Goal: Task Accomplishment & Management: Complete application form

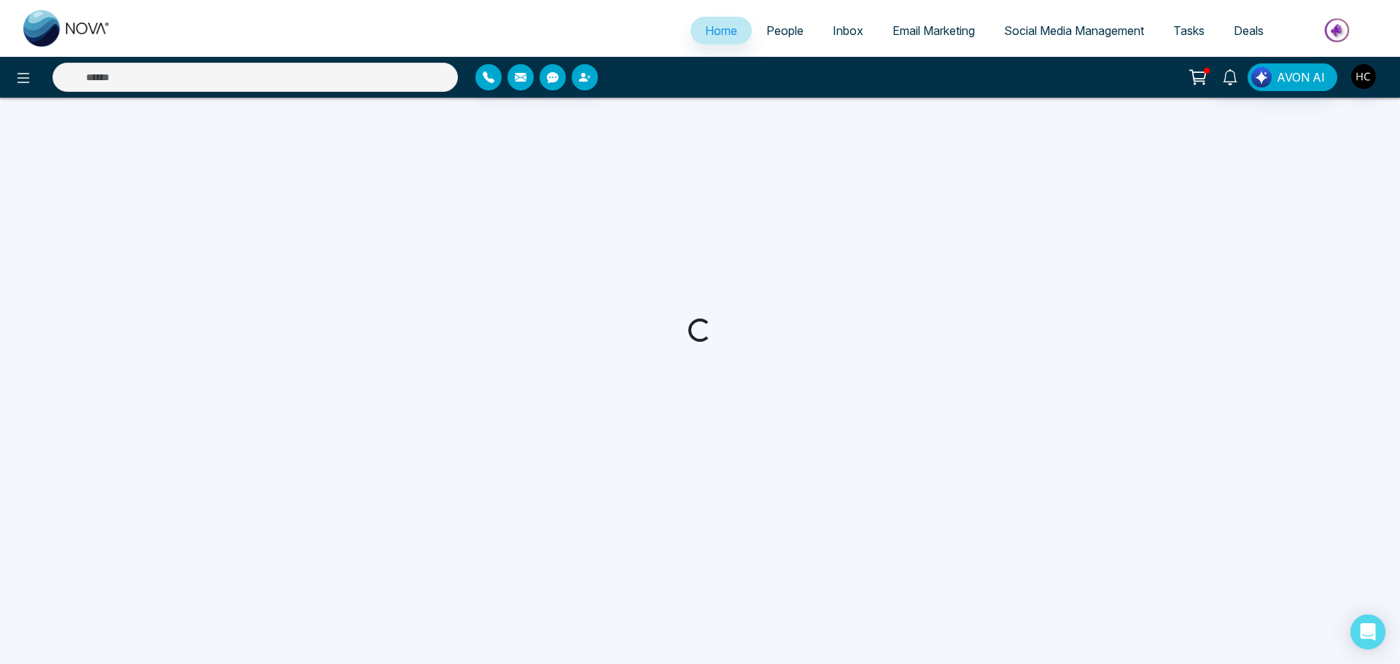
select select "*"
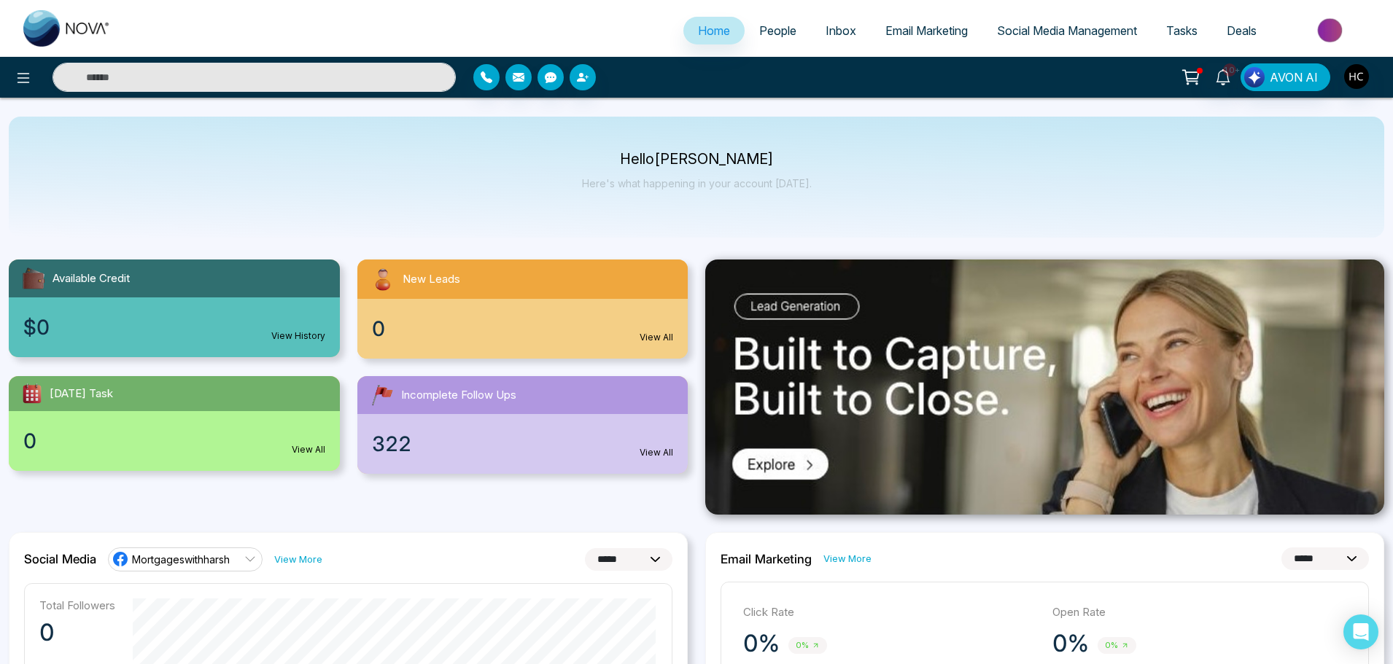
click at [777, 25] on span "People" at bounding box center [777, 30] width 37 height 15
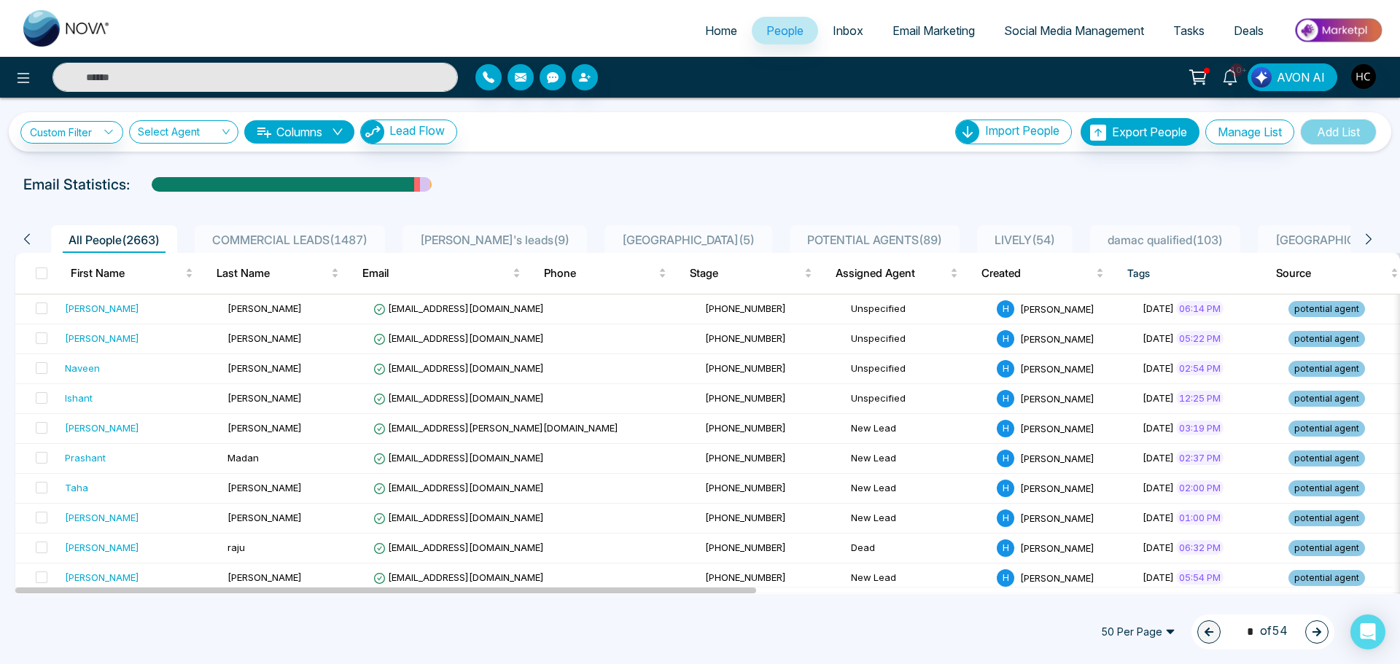
click at [839, 234] on span "POTENTIAL AGENTS ( 89 )" at bounding box center [874, 240] width 147 height 15
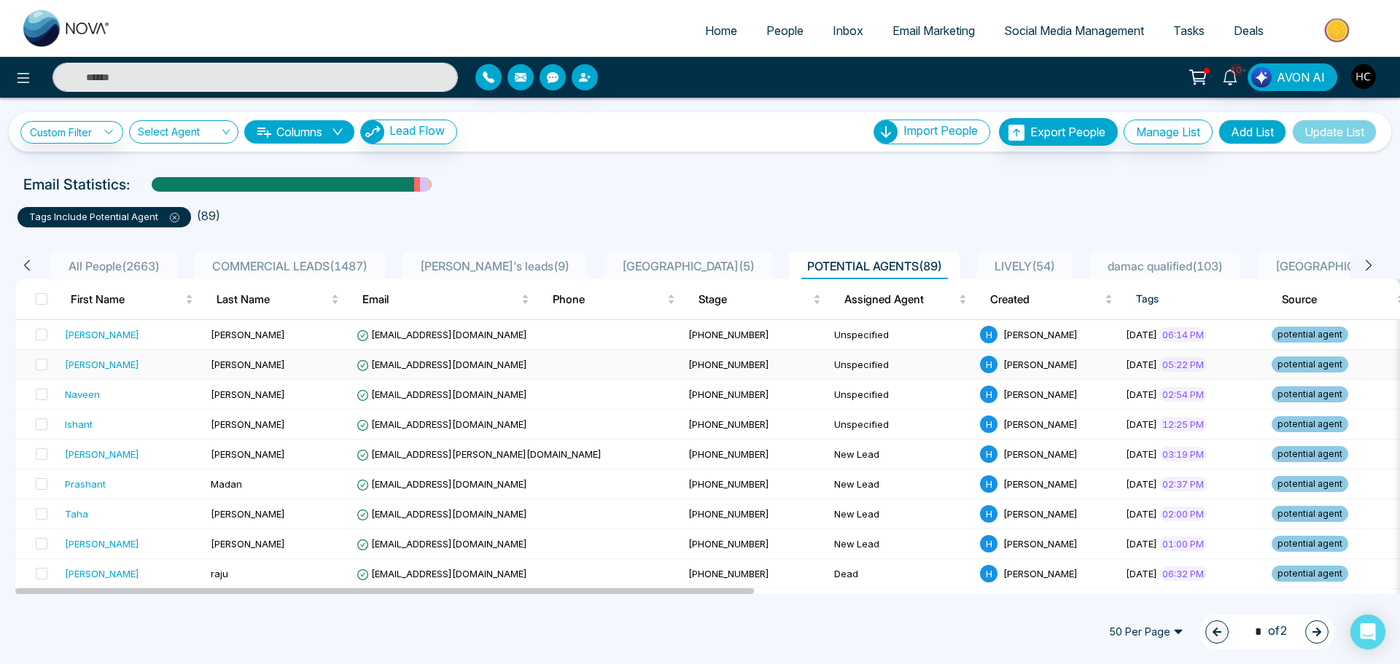
click at [481, 359] on span "[EMAIL_ADDRESS][DOMAIN_NAME]" at bounding box center [442, 365] width 171 height 12
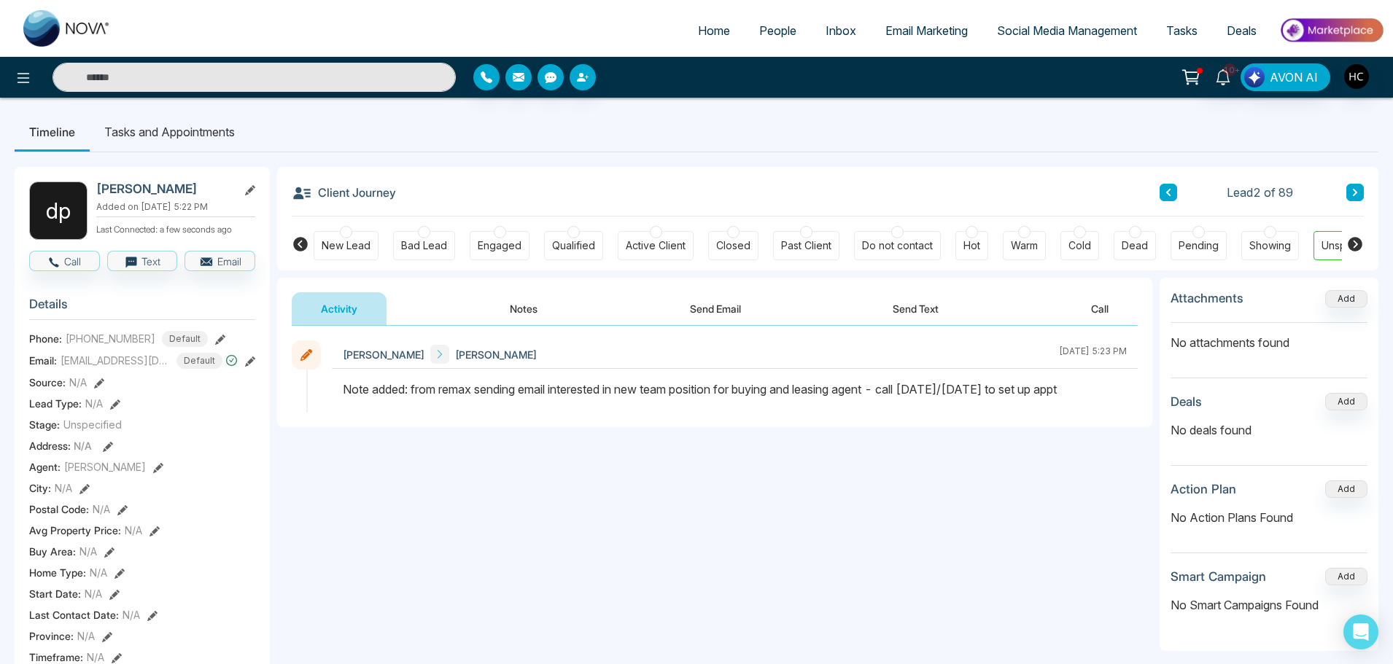
click at [494, 306] on button "Notes" at bounding box center [524, 308] width 86 height 33
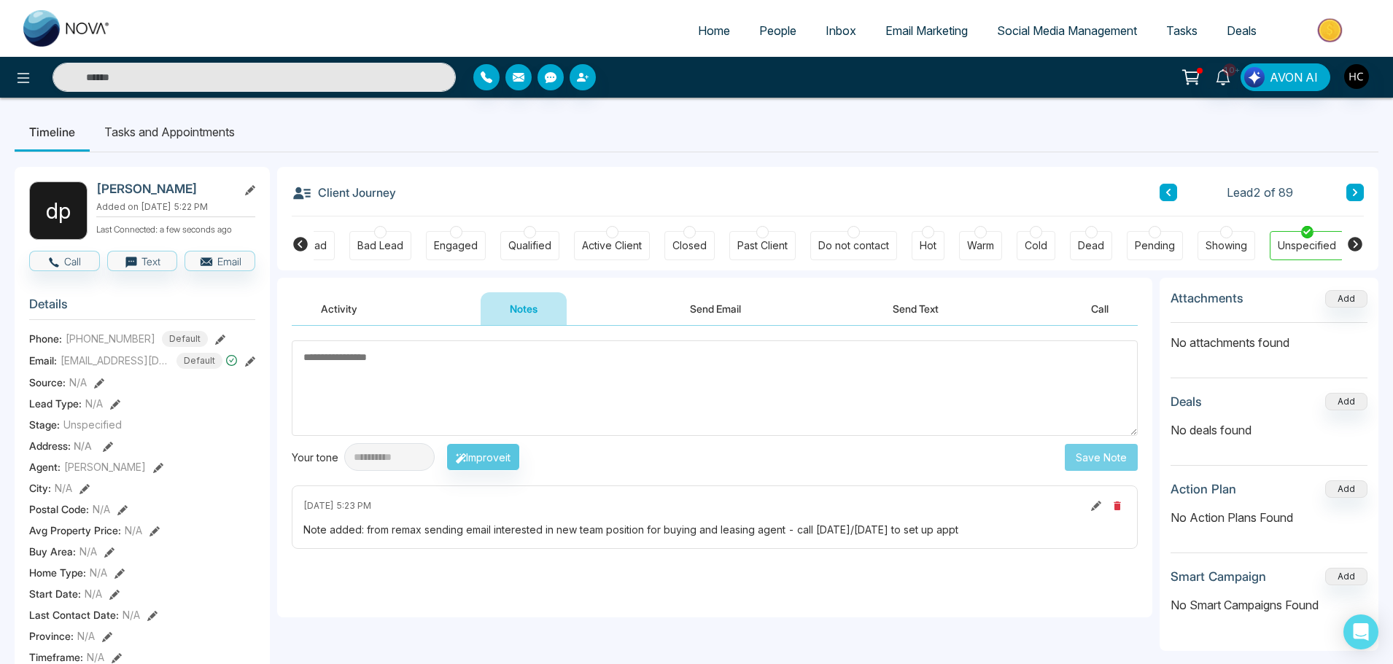
scroll to position [0, 44]
type textarea "***"
click at [1124, 458] on button "Save Note" at bounding box center [1101, 457] width 73 height 27
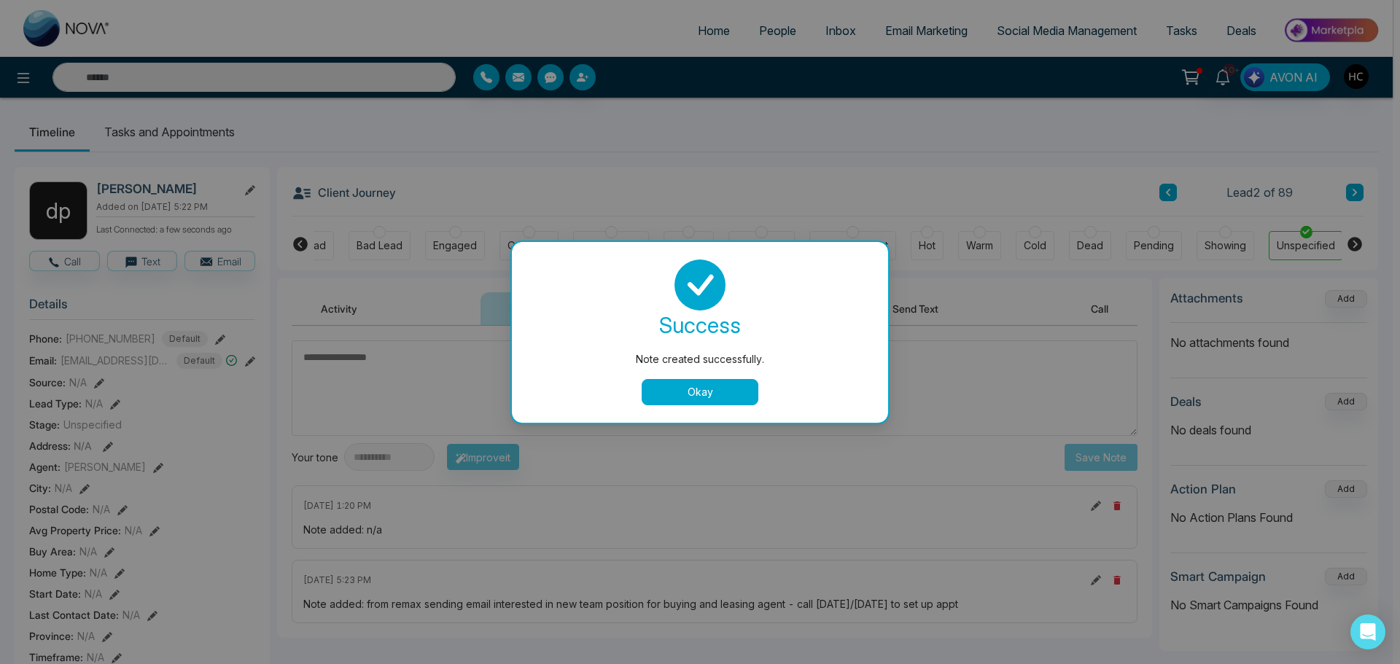
click at [746, 394] on button "Okay" at bounding box center [700, 392] width 117 height 26
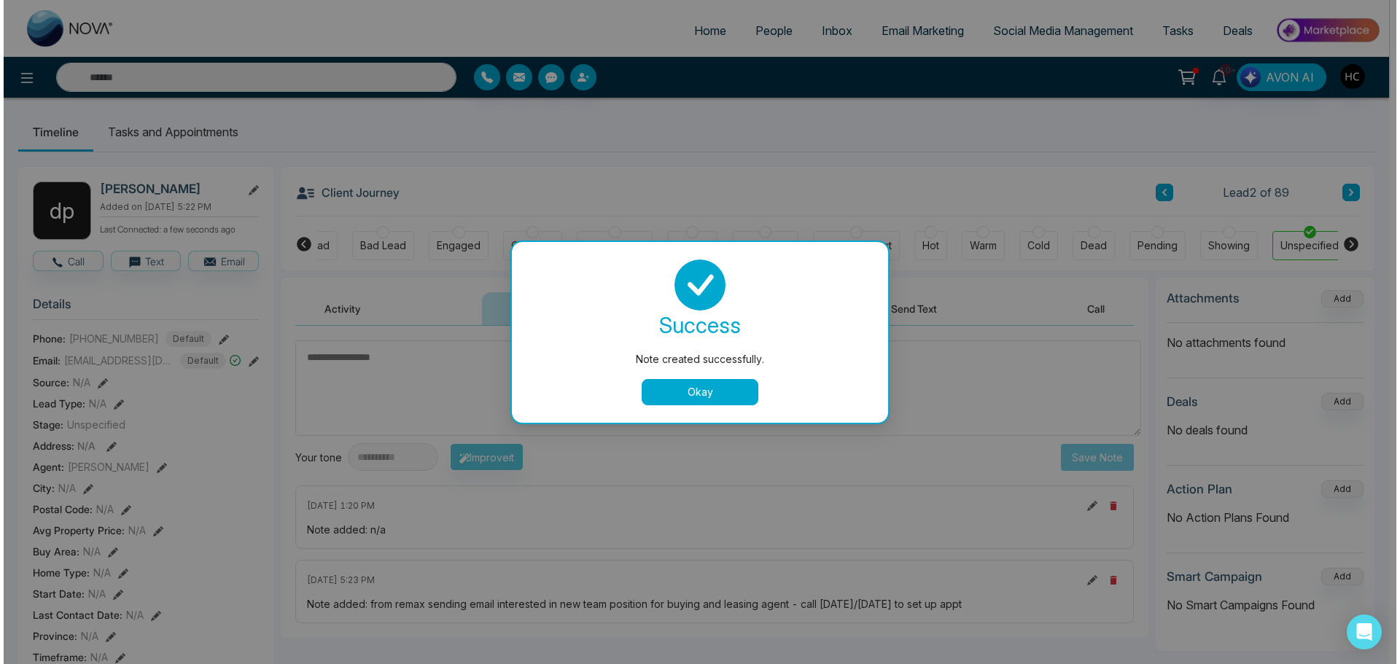
scroll to position [0, 37]
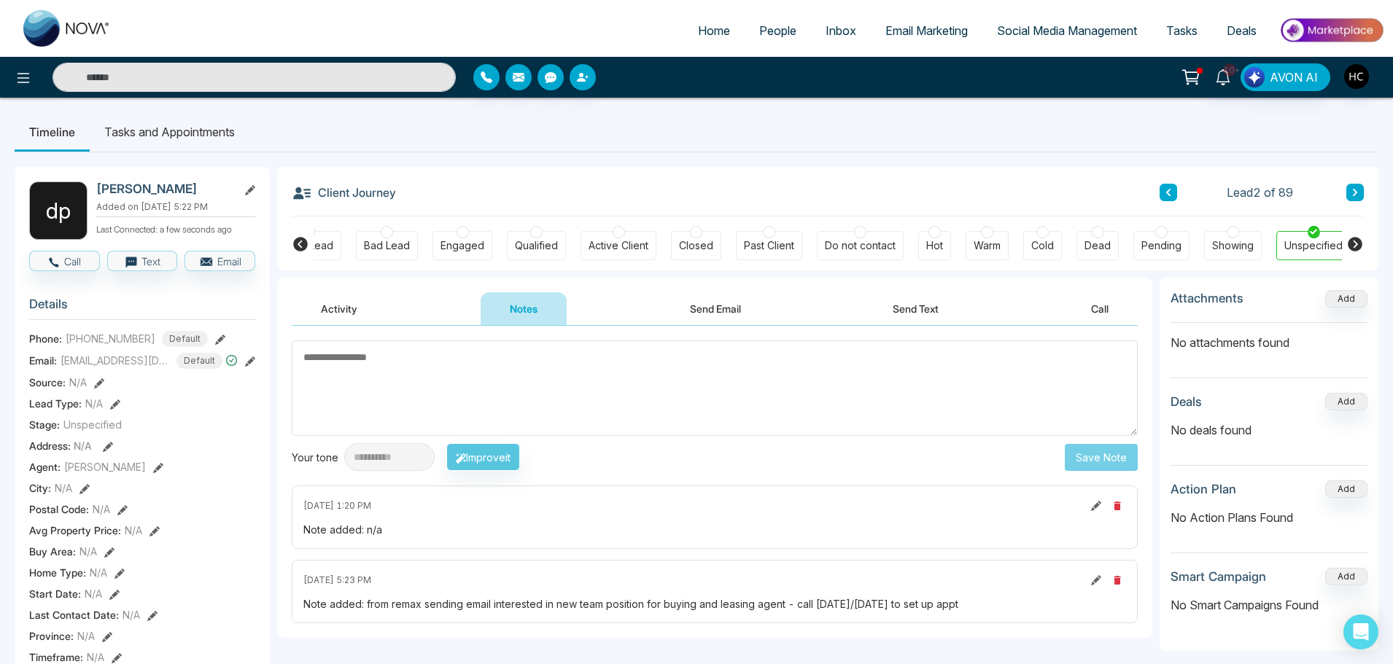
click at [1174, 192] on button at bounding box center [1167, 192] width 17 height 17
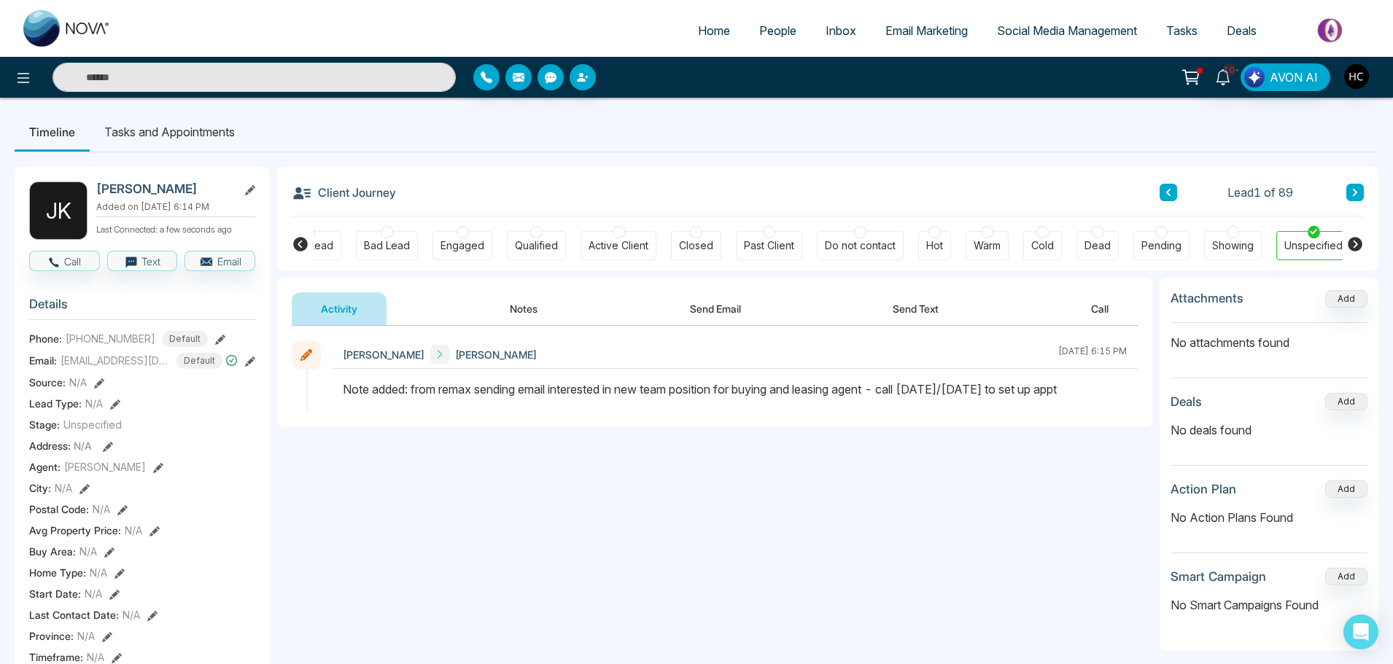
click at [513, 305] on button "Notes" at bounding box center [524, 308] width 86 height 33
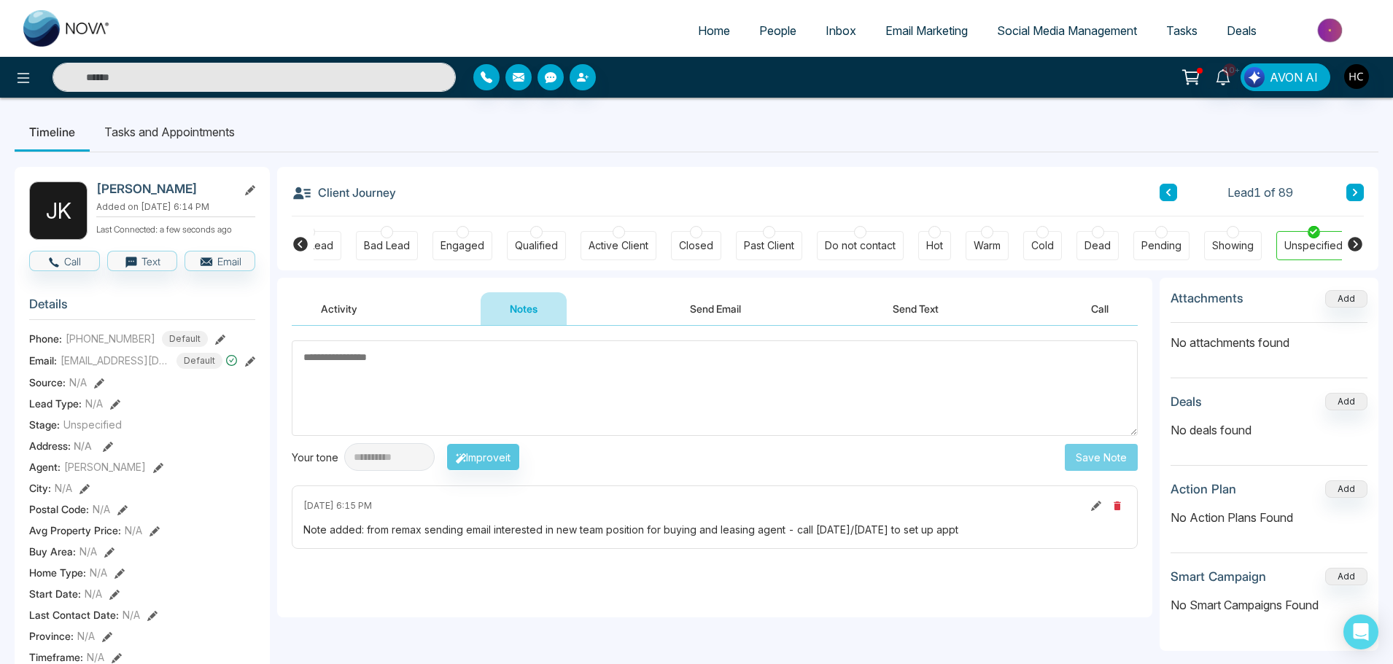
click at [962, 145] on ul "Timeline Tasks and Appointments" at bounding box center [697, 131] width 1364 height 39
click at [503, 395] on textarea at bounding box center [715, 389] width 846 height 96
type textarea "***"
click at [1107, 462] on button "Save Note" at bounding box center [1101, 457] width 73 height 27
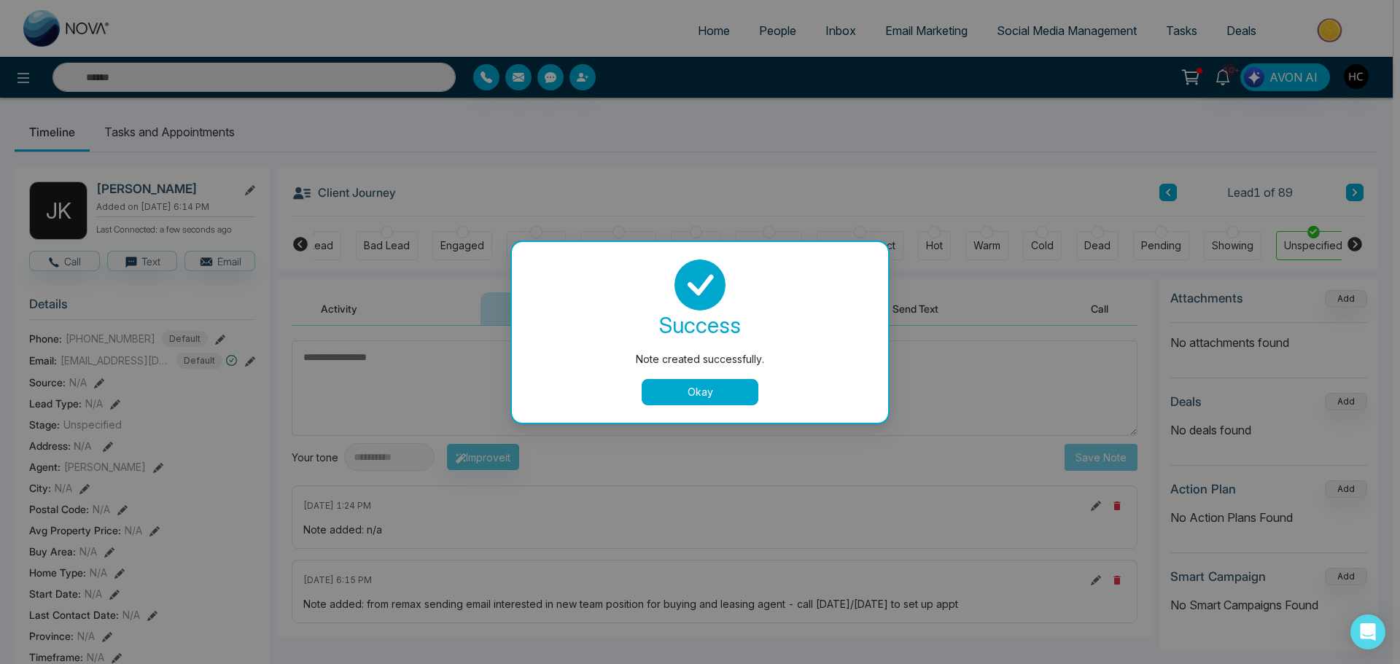
click at [704, 395] on button "Okay" at bounding box center [700, 392] width 117 height 26
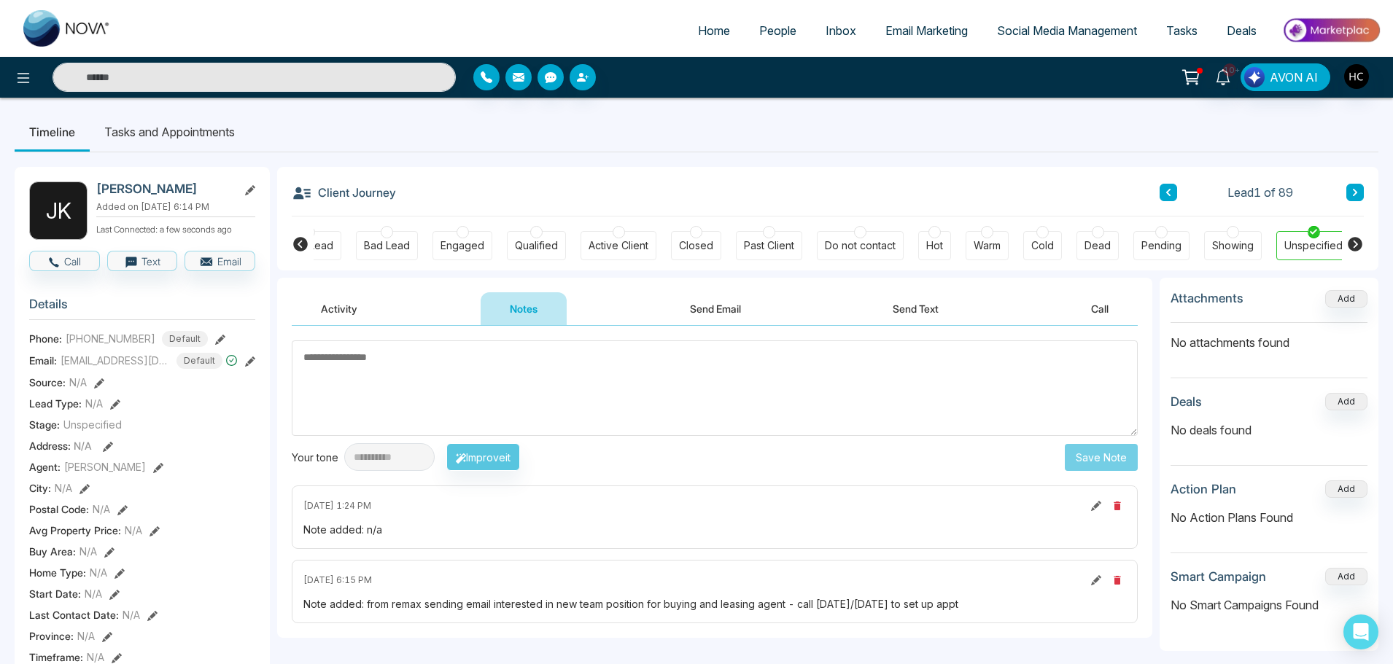
click at [417, 371] on textarea at bounding box center [715, 389] width 846 height 96
click at [776, 42] on link "People" at bounding box center [777, 31] width 66 height 28
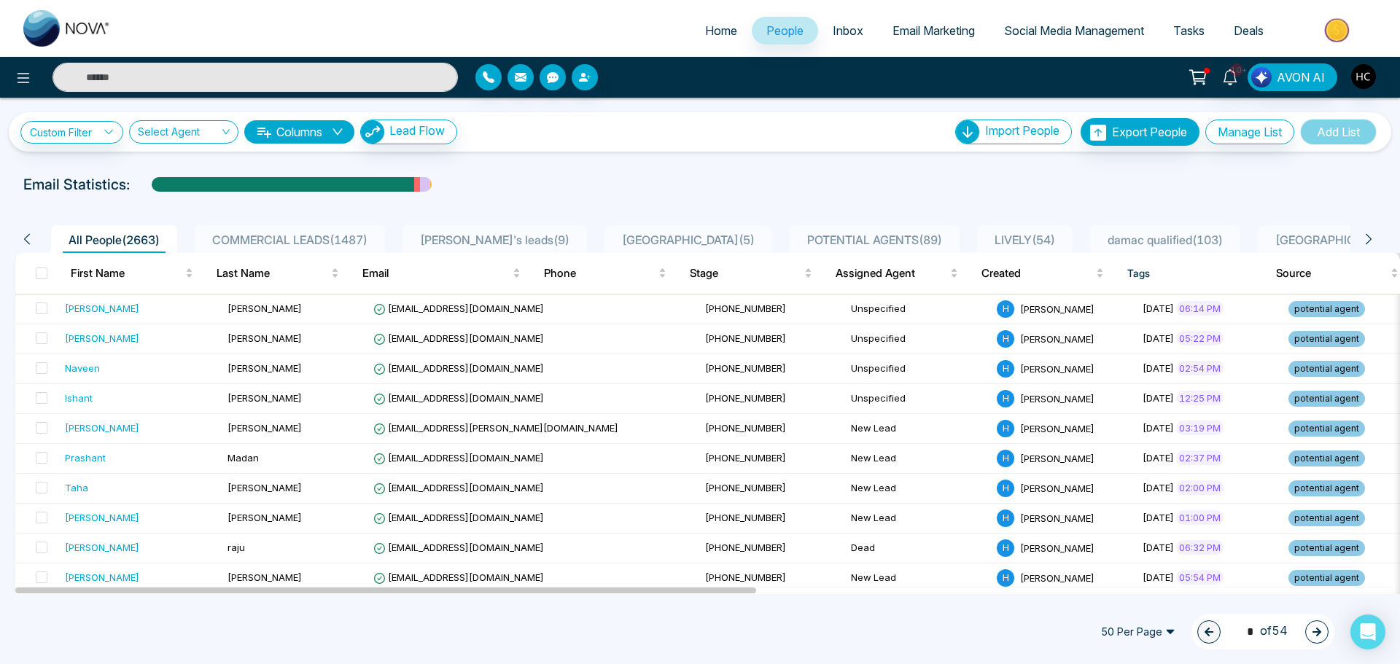
drag, startPoint x: 0, startPoint y: 631, endPoint x: 796, endPoint y: 173, distance: 918.9
click at [795, 170] on div "Custom Filter Choose a filter Cancel Apply Select Agent Columns Lead Flow Impor…" at bounding box center [700, 346] width 1400 height 497
click at [591, 66] on button "button" at bounding box center [585, 77] width 26 height 26
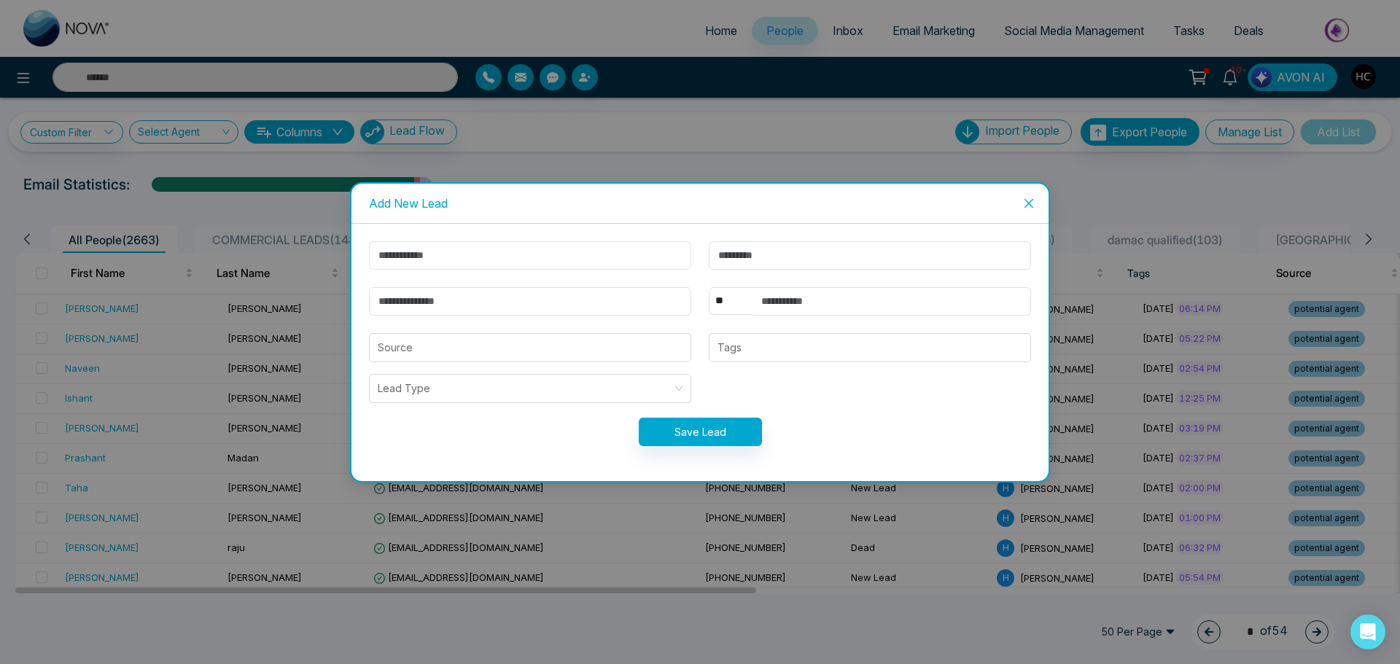
click at [563, 247] on input "text" at bounding box center [530, 255] width 322 height 28
type input "******"
click at [830, 257] on input "text" at bounding box center [870, 255] width 322 height 28
type input "****"
click at [806, 309] on input "text" at bounding box center [891, 301] width 279 height 28
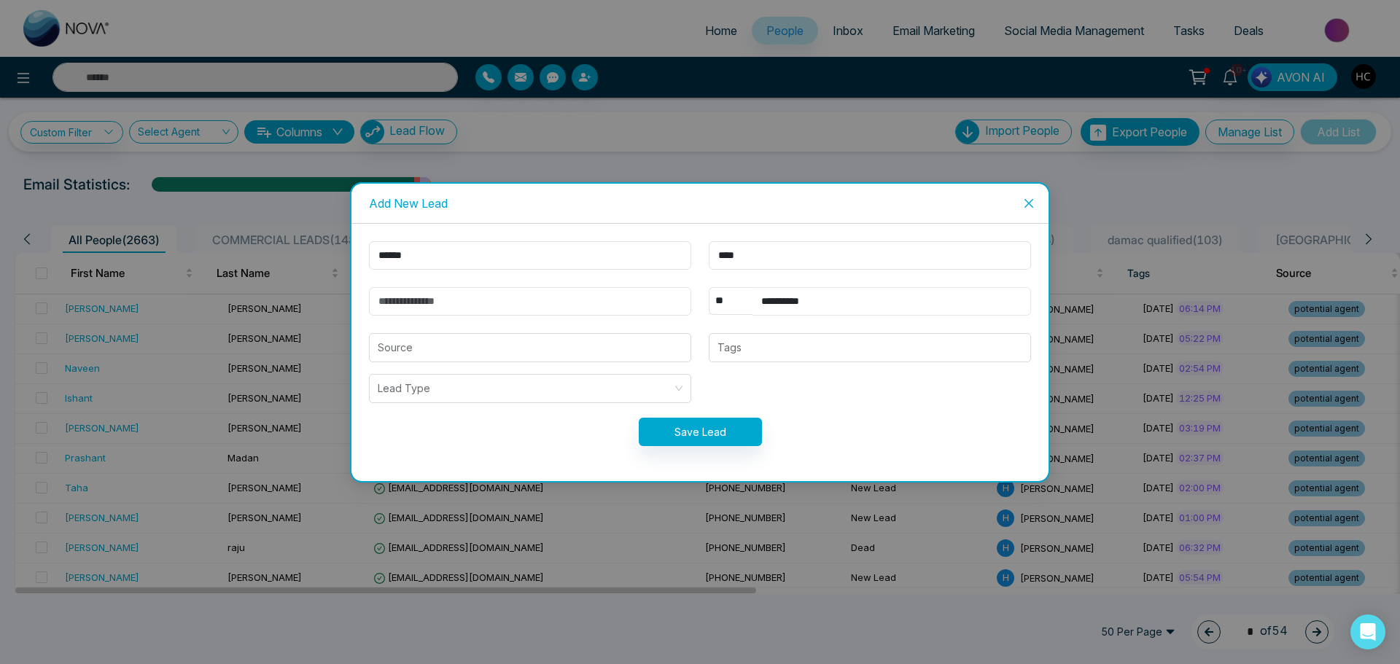
type input "**********"
click at [559, 308] on input "email" at bounding box center [530, 301] width 322 height 28
click at [848, 349] on div at bounding box center [870, 347] width 314 height 17
type input "**********"
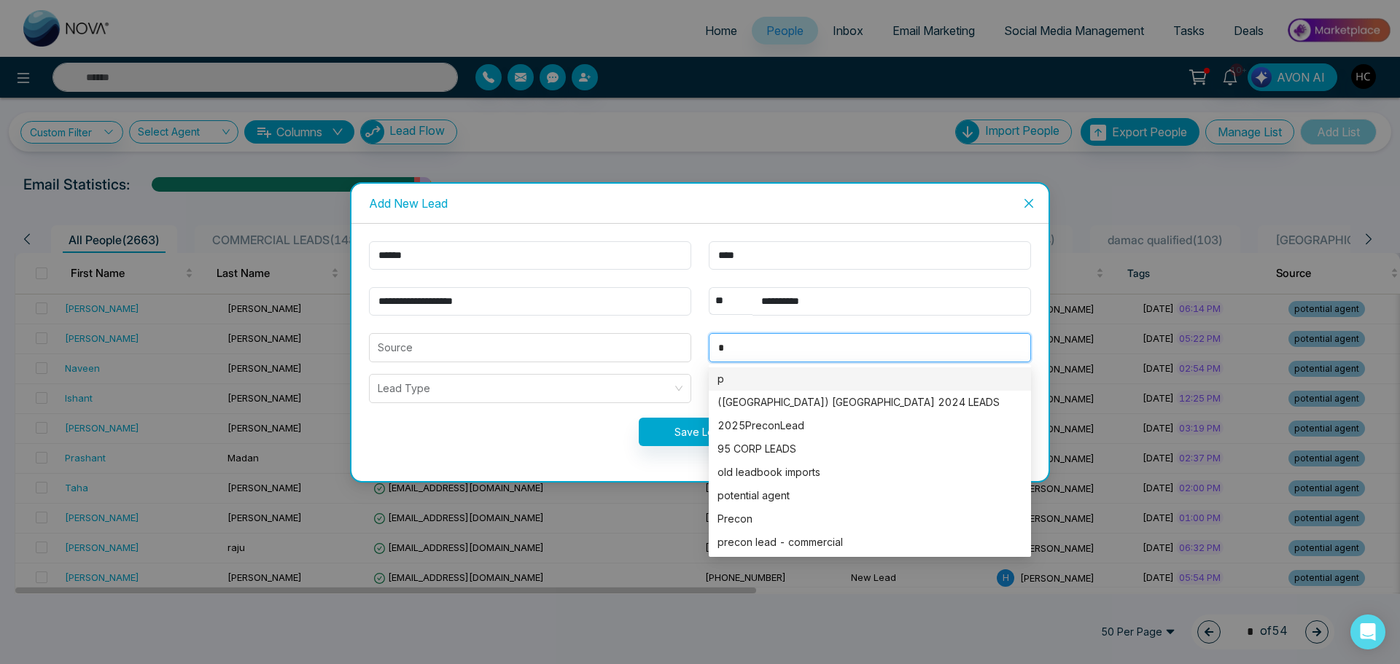
type input "**"
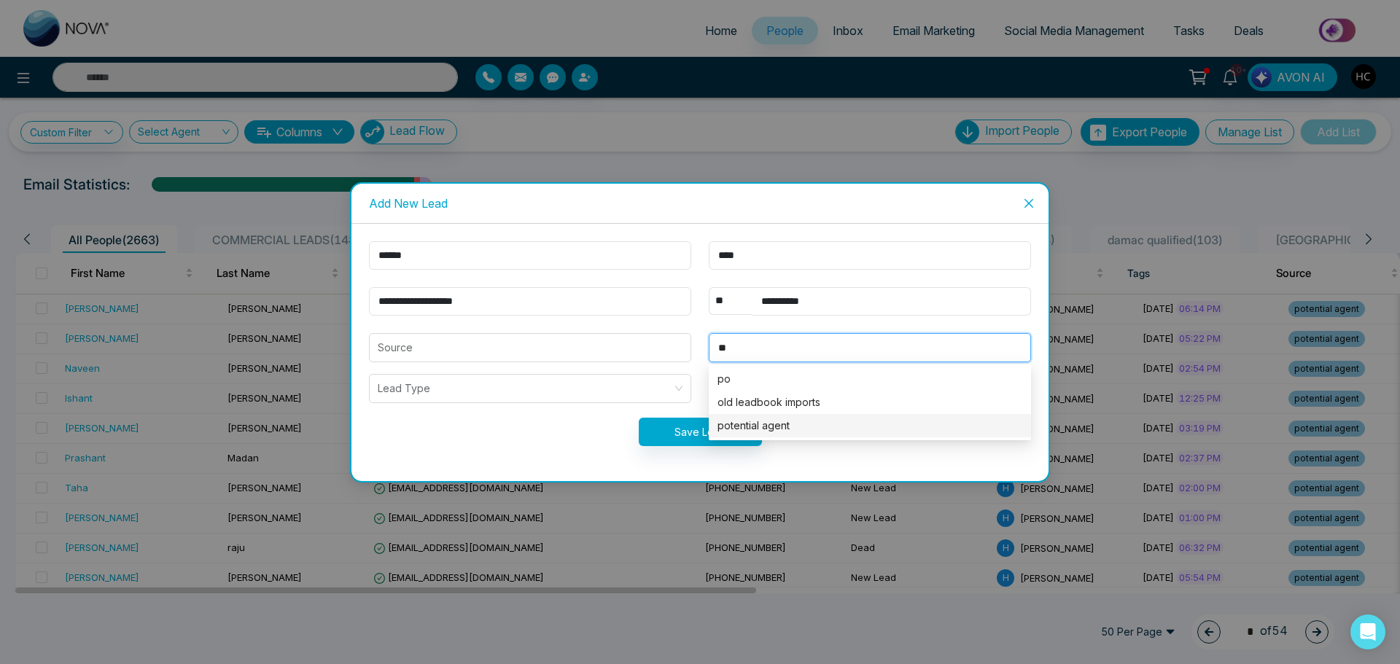
click at [742, 420] on div "potential agent" at bounding box center [869, 426] width 305 height 16
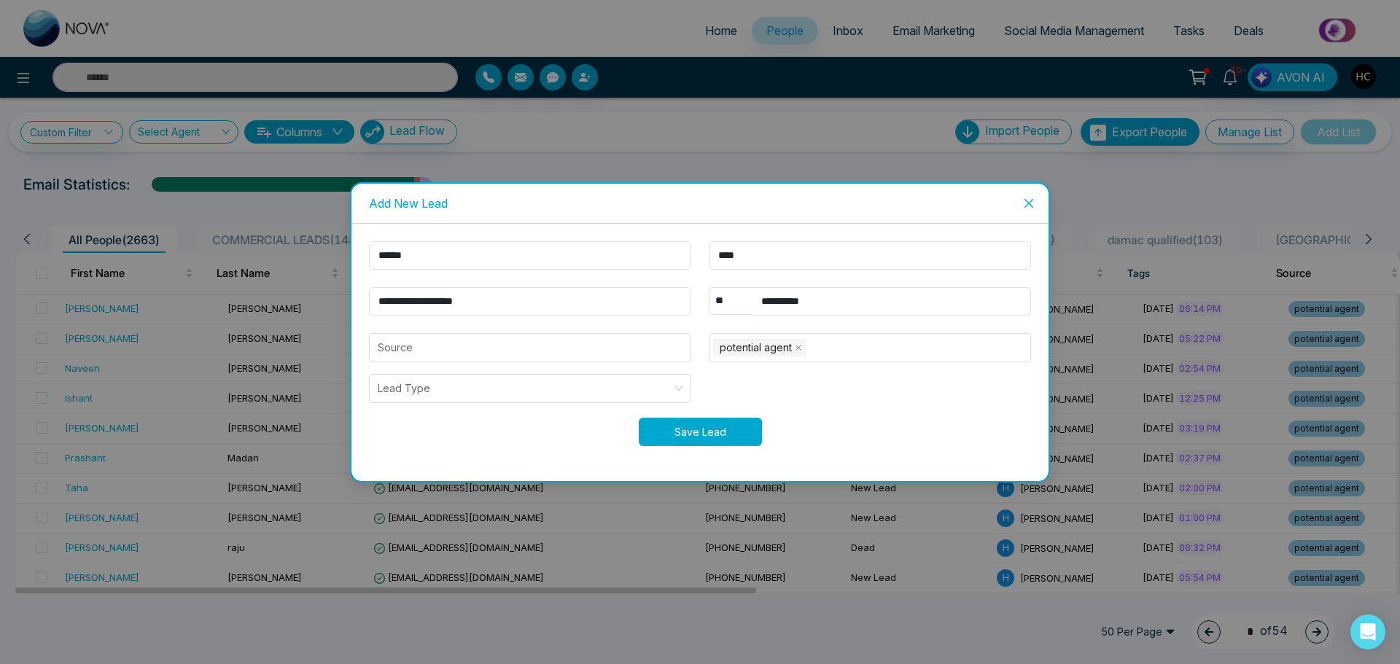
click at [711, 430] on button "Save Lead" at bounding box center [700, 432] width 123 height 28
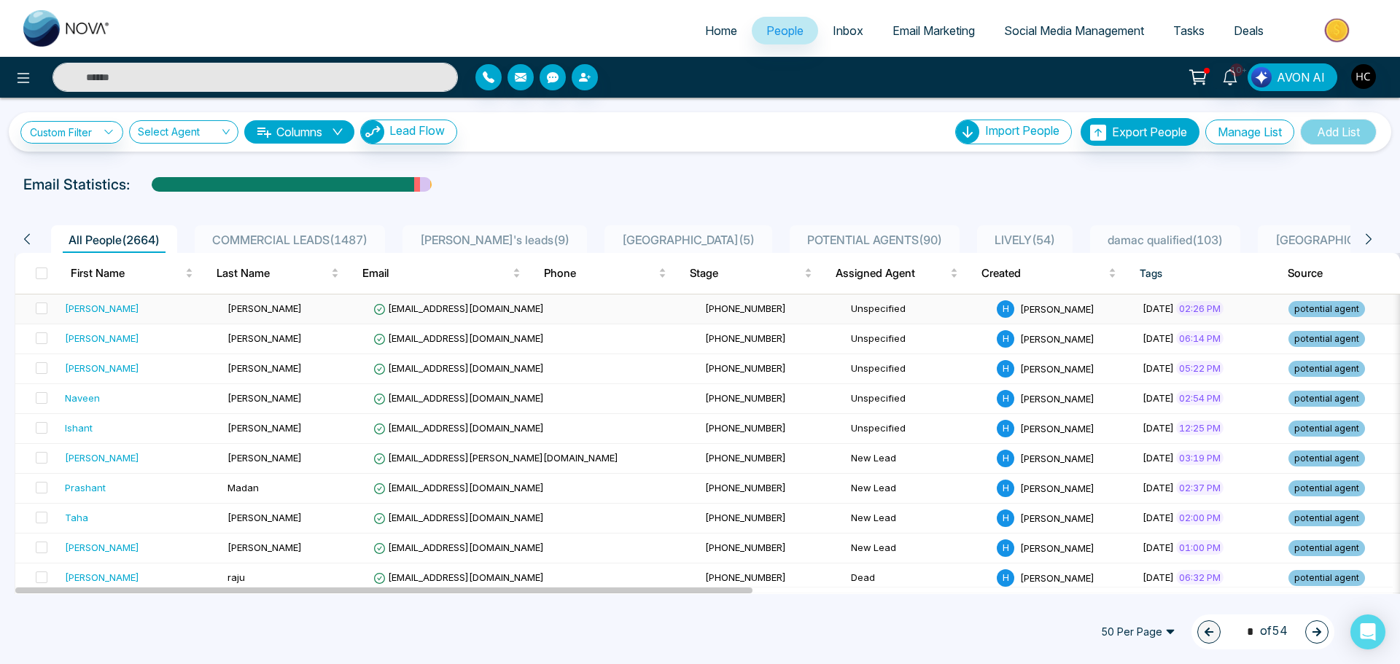
click at [490, 311] on td "[EMAIL_ADDRESS][DOMAIN_NAME]" at bounding box center [533, 310] width 332 height 30
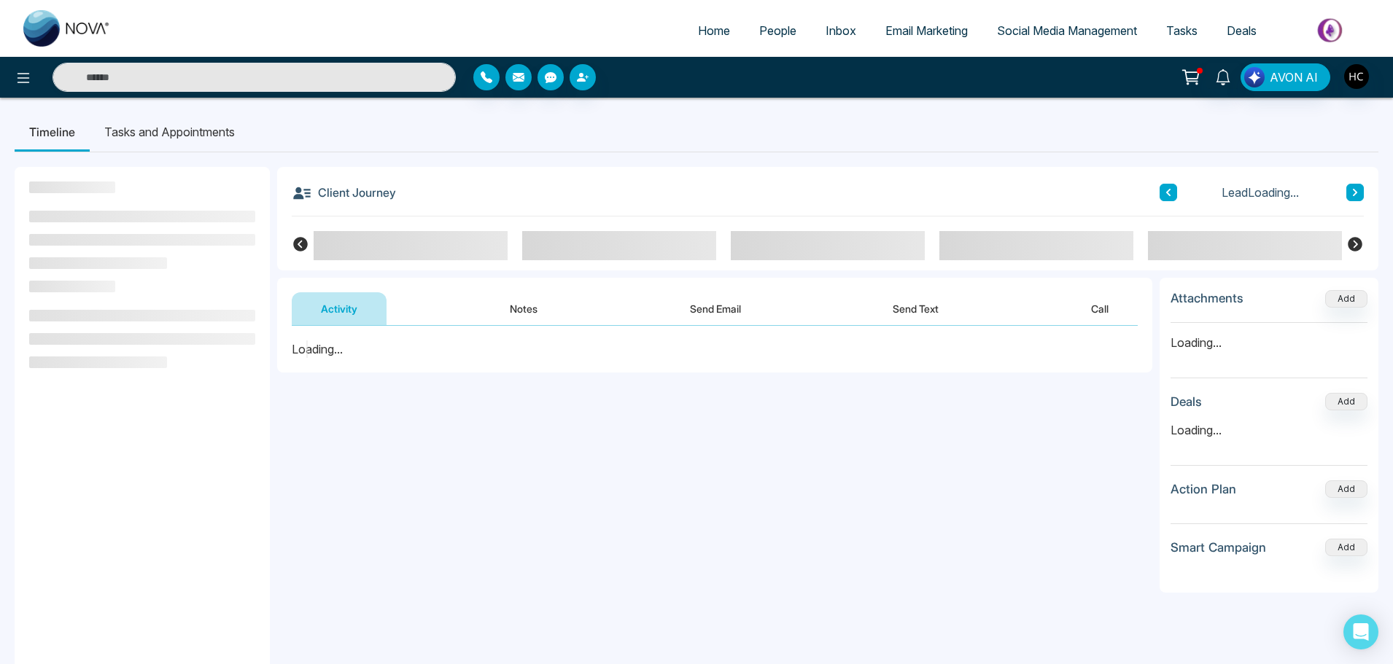
click at [536, 318] on button "Notes" at bounding box center [524, 308] width 86 height 33
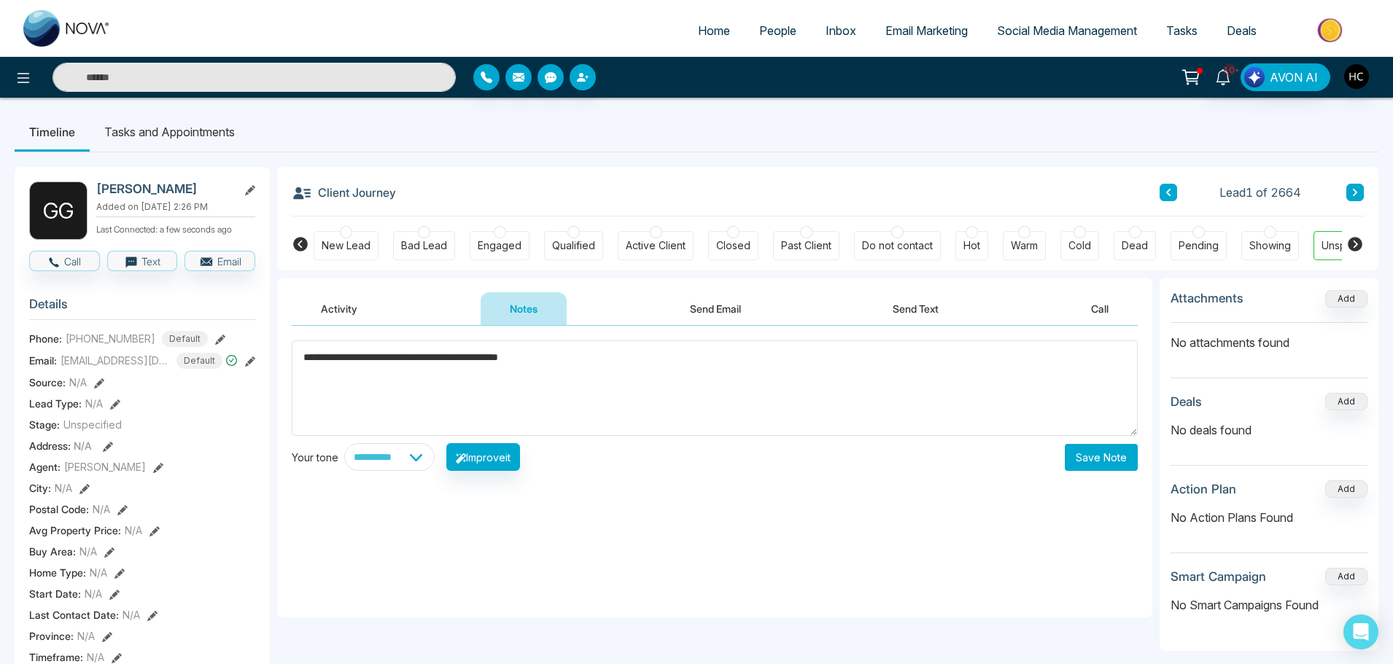
type textarea "**********"
click at [1092, 450] on button "Save Note" at bounding box center [1101, 457] width 73 height 27
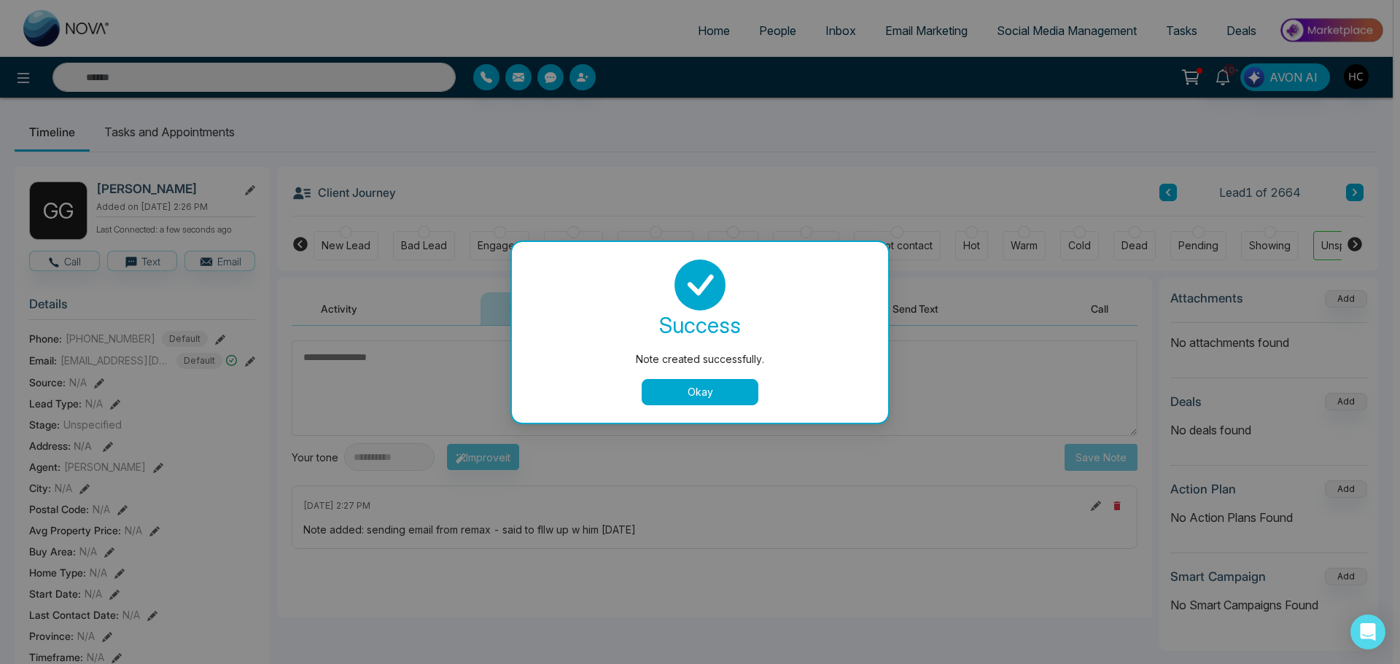
click at [715, 380] on button "Okay" at bounding box center [700, 392] width 117 height 26
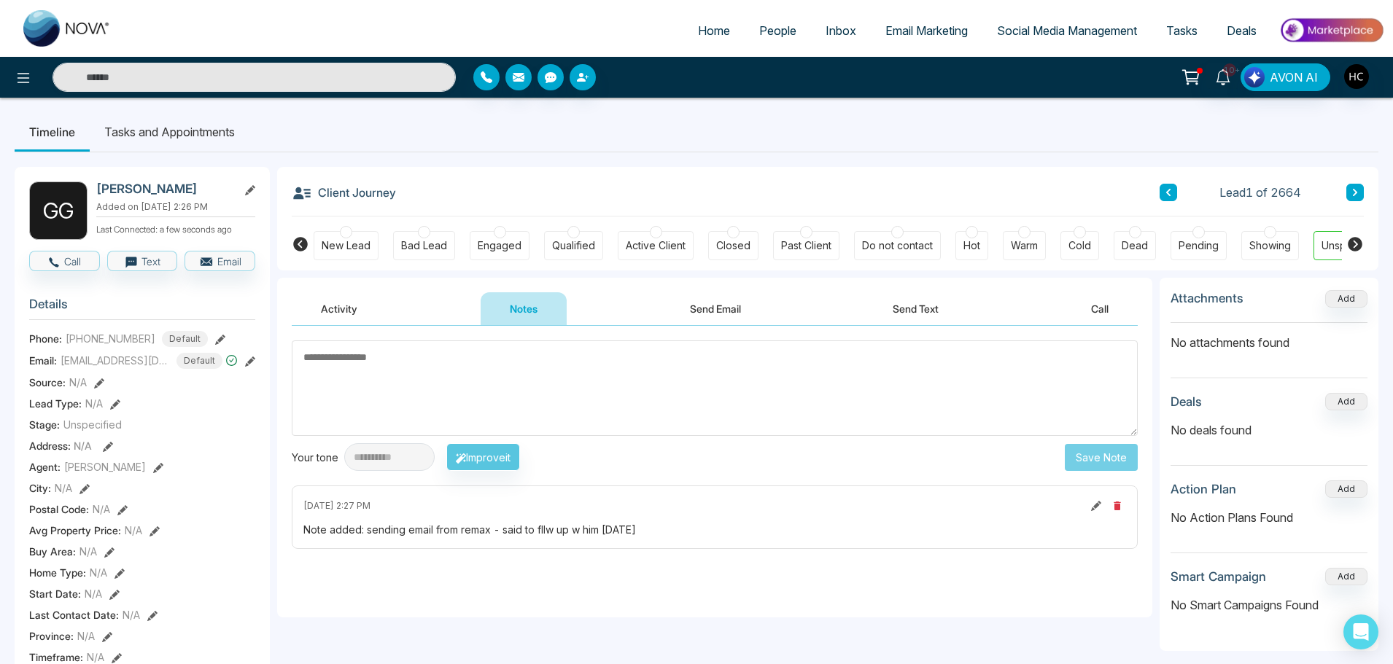
click at [572, 399] on textarea at bounding box center [715, 389] width 846 height 96
click at [426, 359] on textarea at bounding box center [715, 389] width 846 height 96
click at [540, 380] on textarea at bounding box center [715, 389] width 846 height 96
click at [454, 419] on textarea at bounding box center [715, 389] width 846 height 96
click at [460, 416] on textarea at bounding box center [715, 389] width 846 height 96
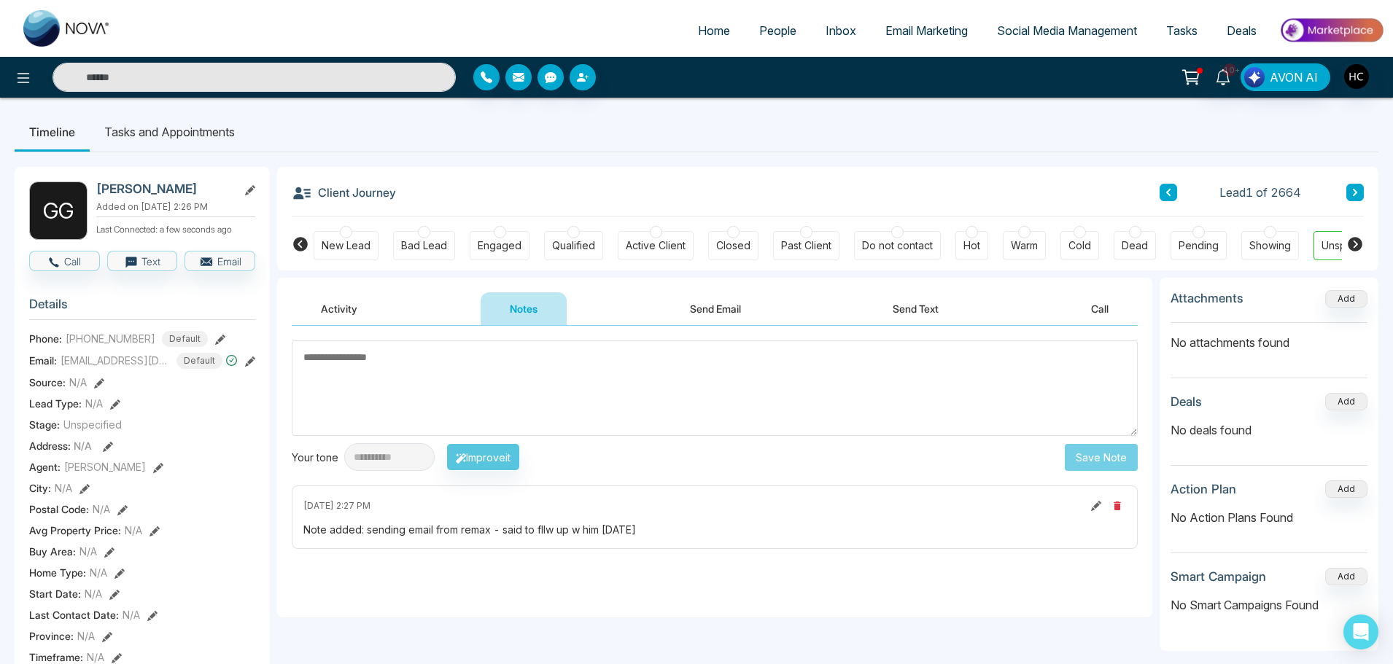
click at [356, 369] on textarea at bounding box center [715, 389] width 846 height 96
click at [371, 376] on textarea at bounding box center [715, 389] width 846 height 96
click at [766, 33] on span "People" at bounding box center [777, 30] width 37 height 15
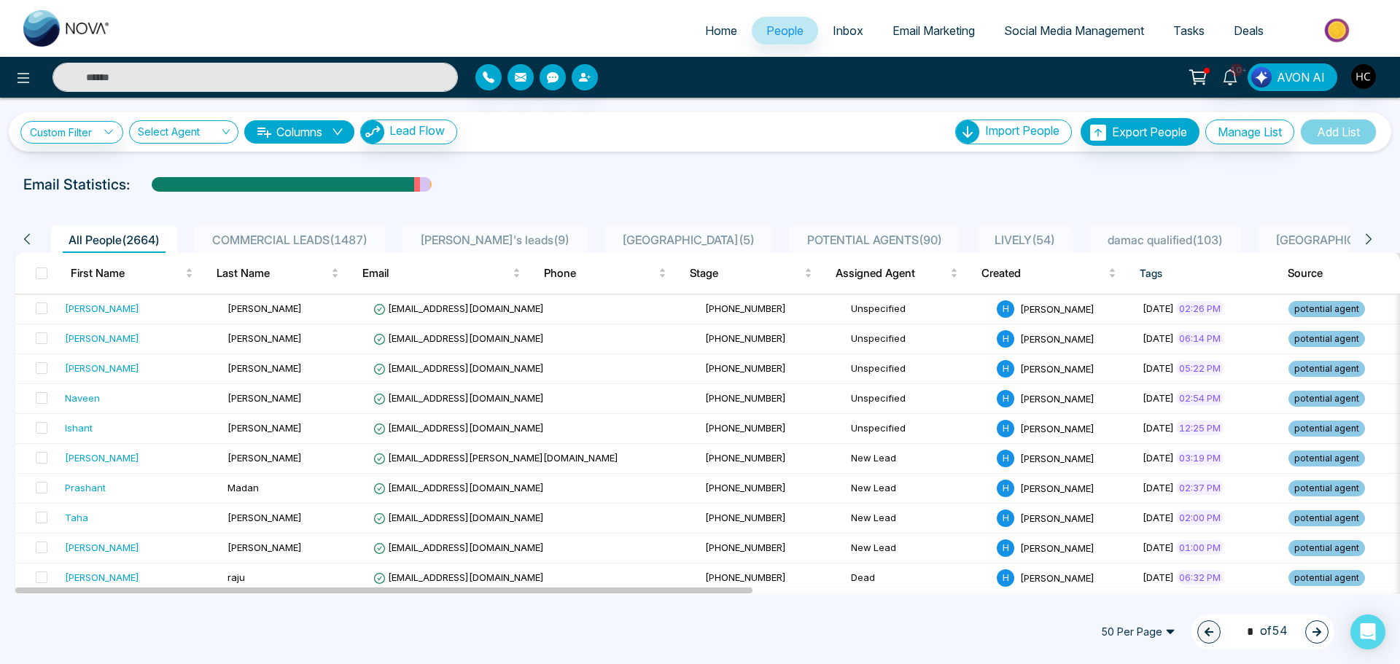
click at [801, 233] on span "POTENTIAL AGENTS ( 90 )" at bounding box center [874, 240] width 147 height 15
